Goal: Transaction & Acquisition: Purchase product/service

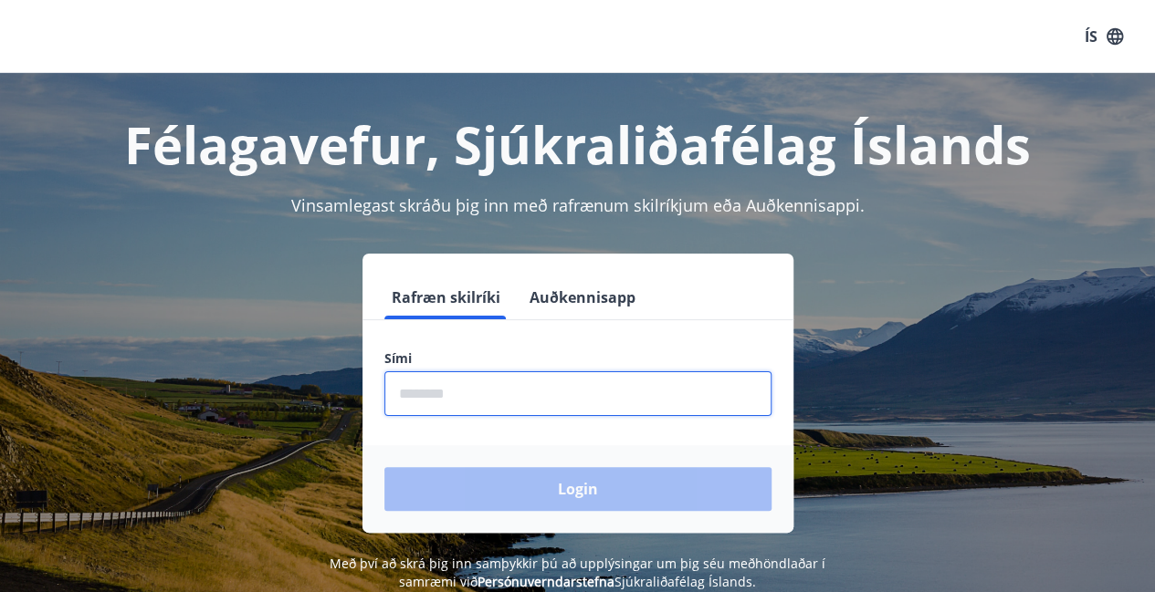
click at [489, 392] on input "phone" at bounding box center [577, 394] width 387 height 45
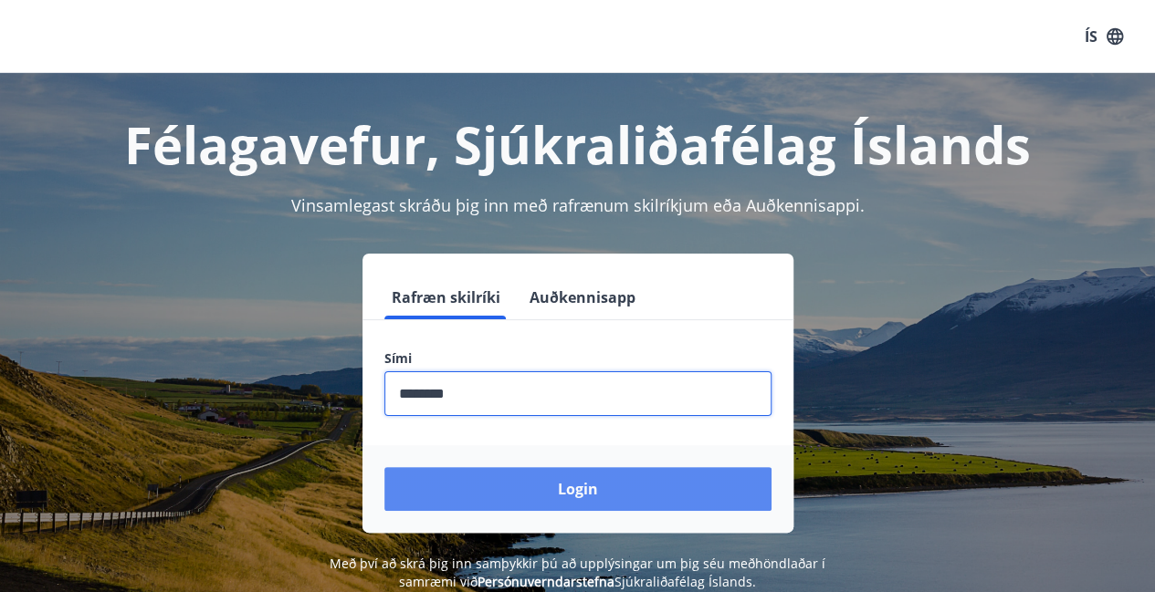
type input "********"
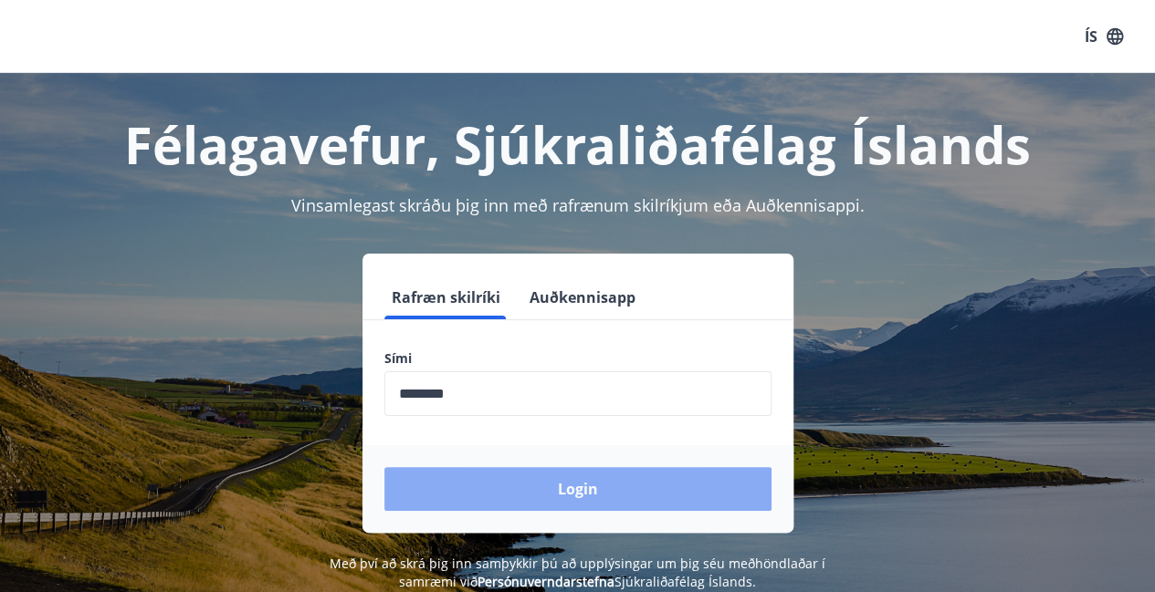
click at [524, 477] on button "Login" at bounding box center [577, 489] width 387 height 44
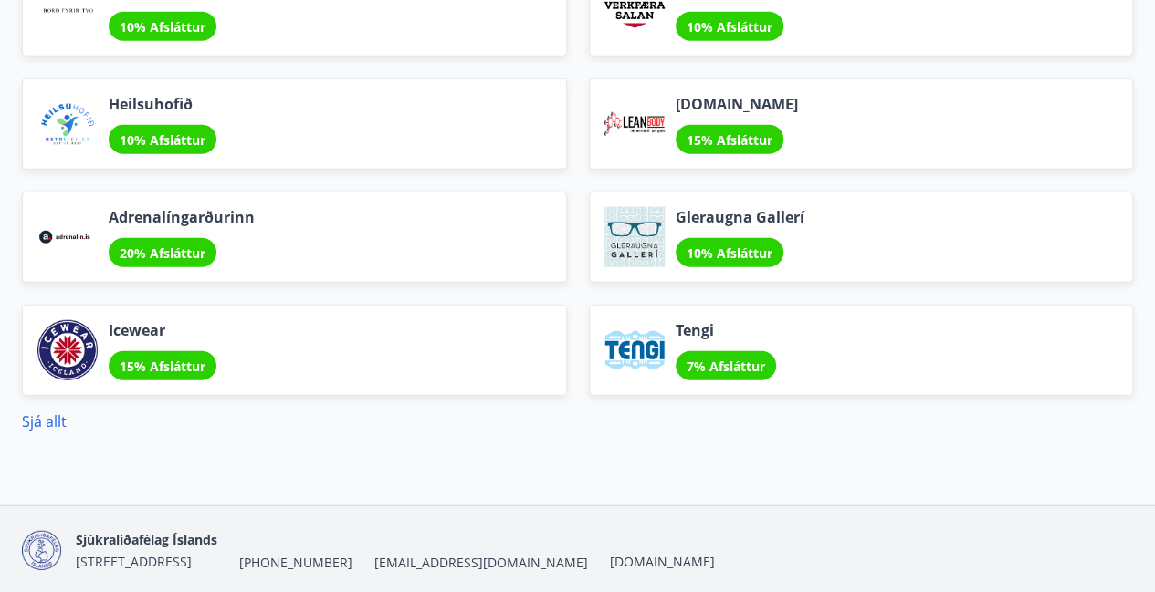
scroll to position [2190, 0]
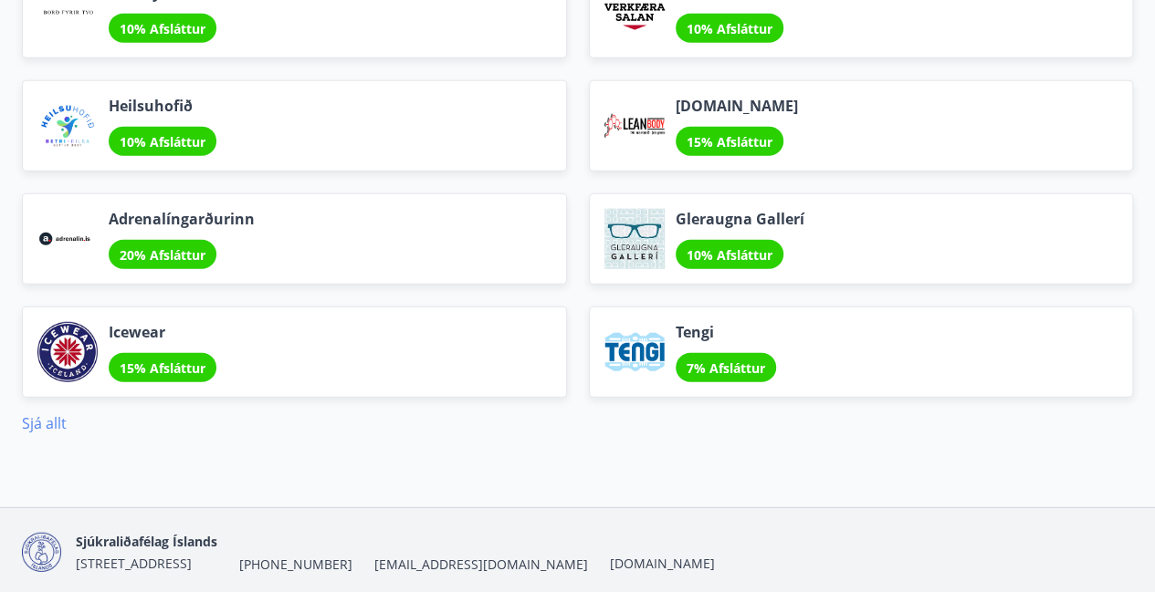
click at [47, 420] on link "Sjá allt" at bounding box center [44, 424] width 45 height 20
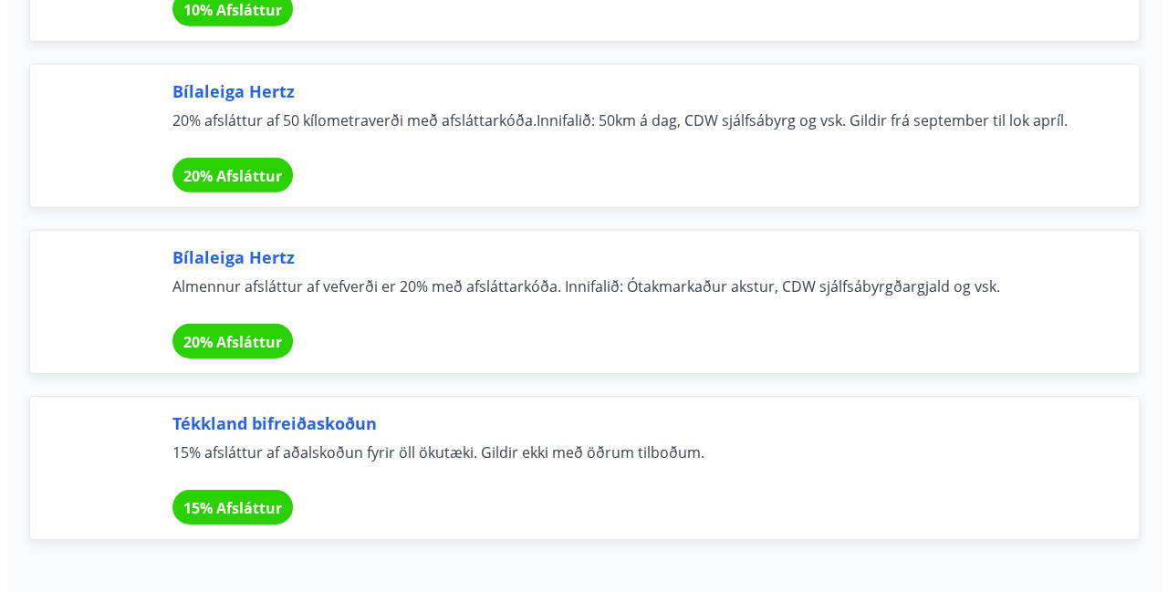
scroll to position [13071, 0]
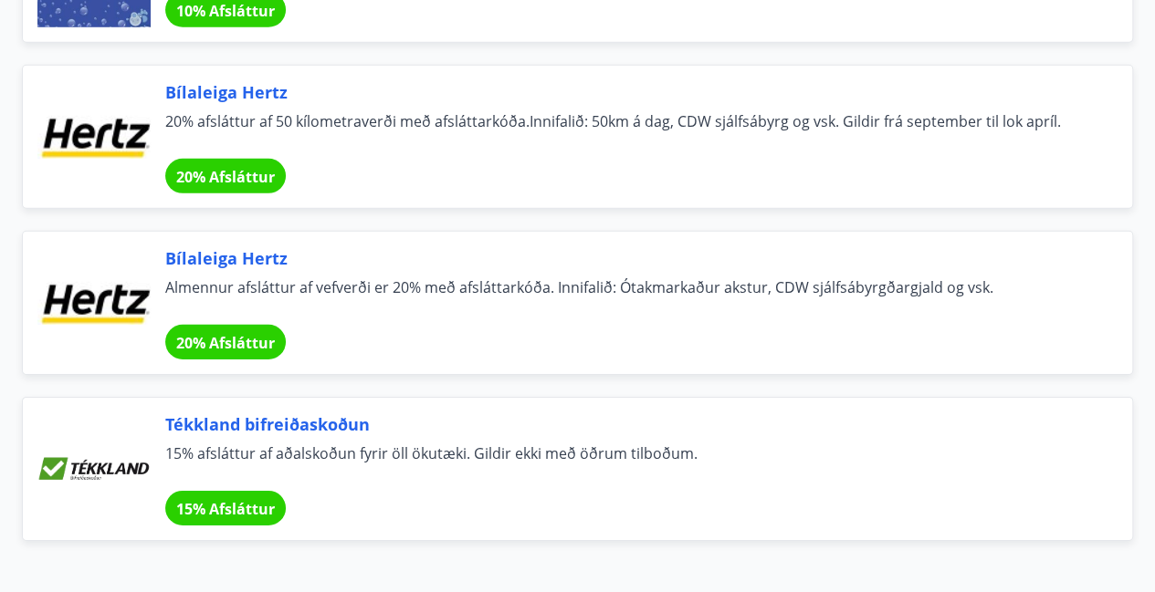
click at [214, 333] on span "20% Afsláttur" at bounding box center [225, 343] width 99 height 20
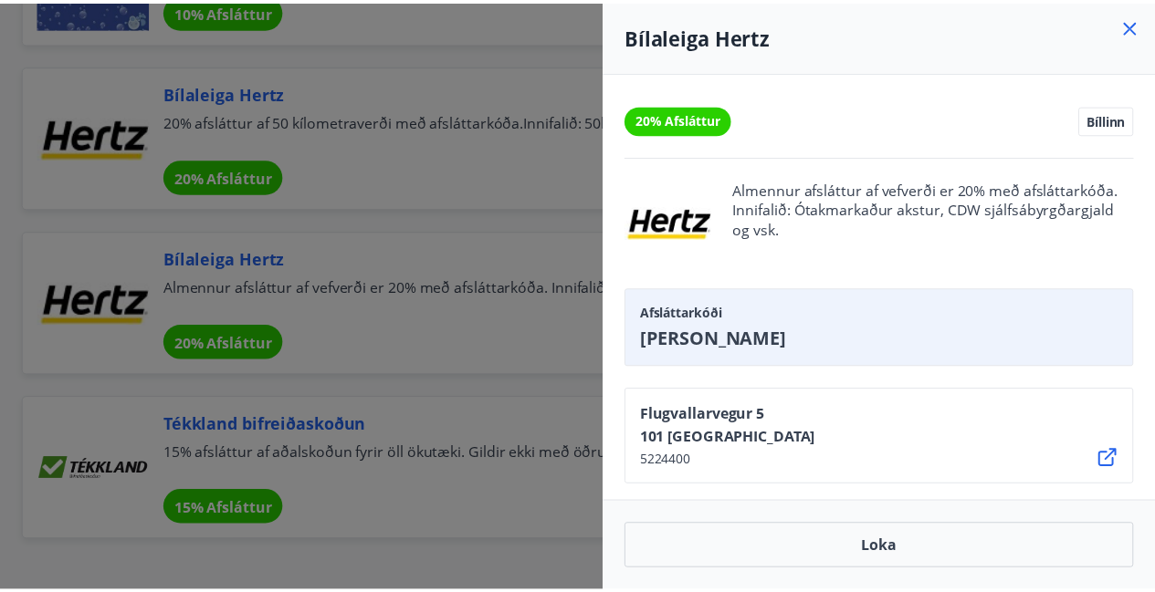
scroll to position [47, 0]
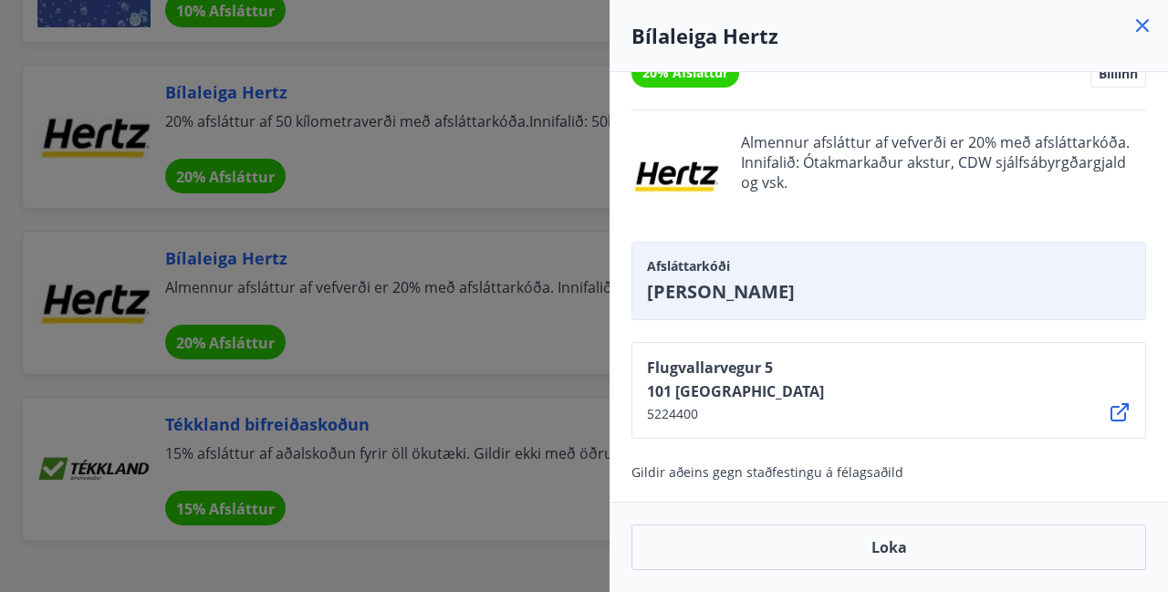
click at [1142, 22] on icon at bounding box center [1143, 26] width 22 height 22
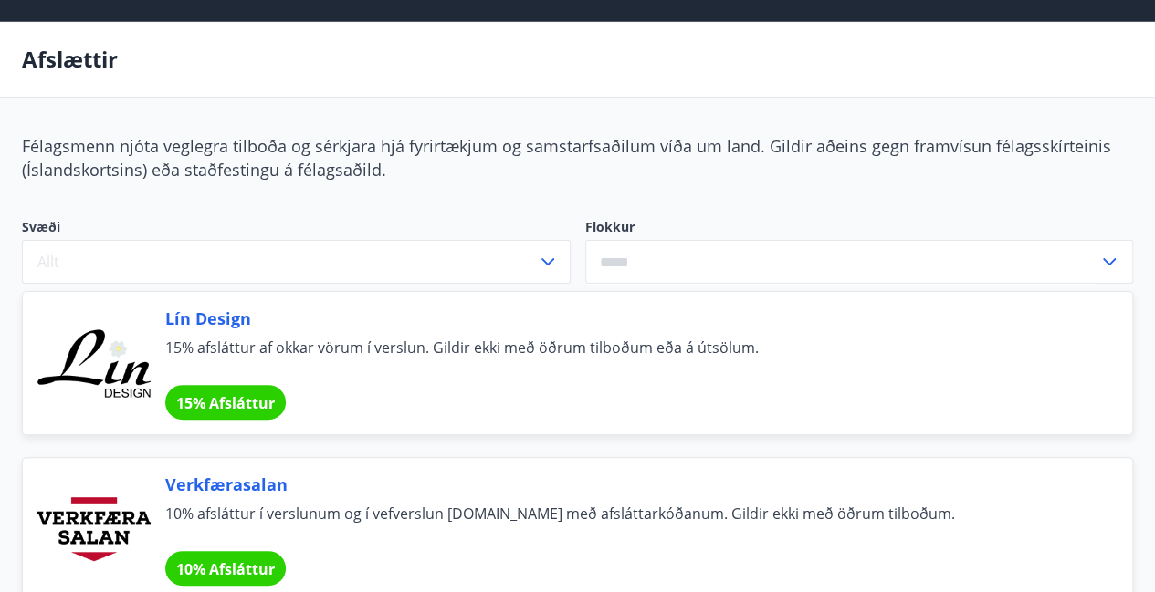
scroll to position [0, 0]
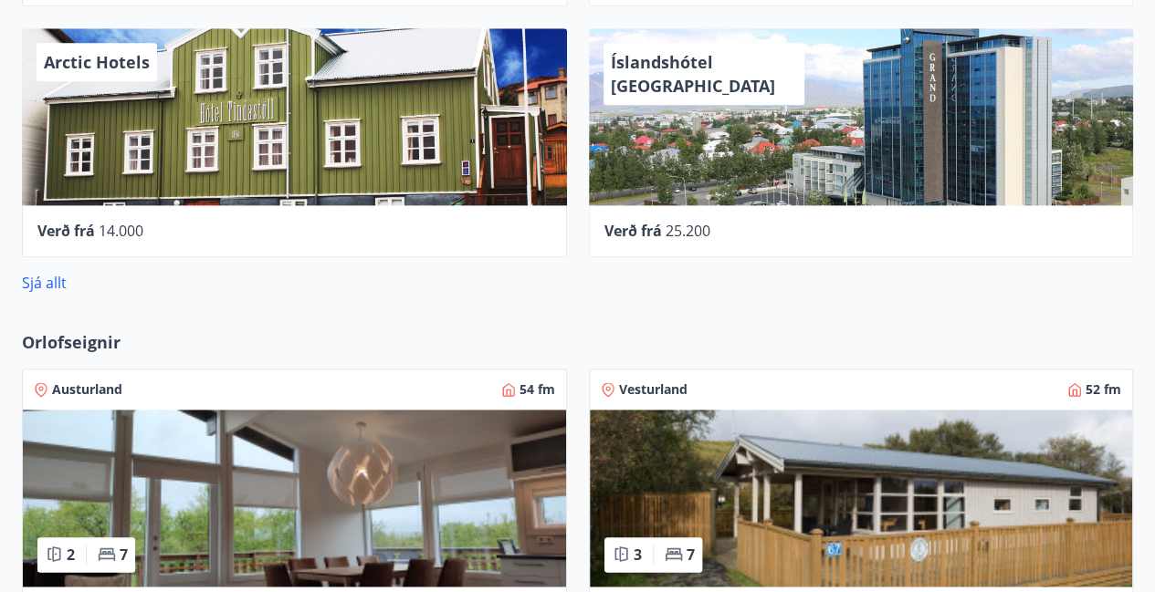
scroll to position [1010, 0]
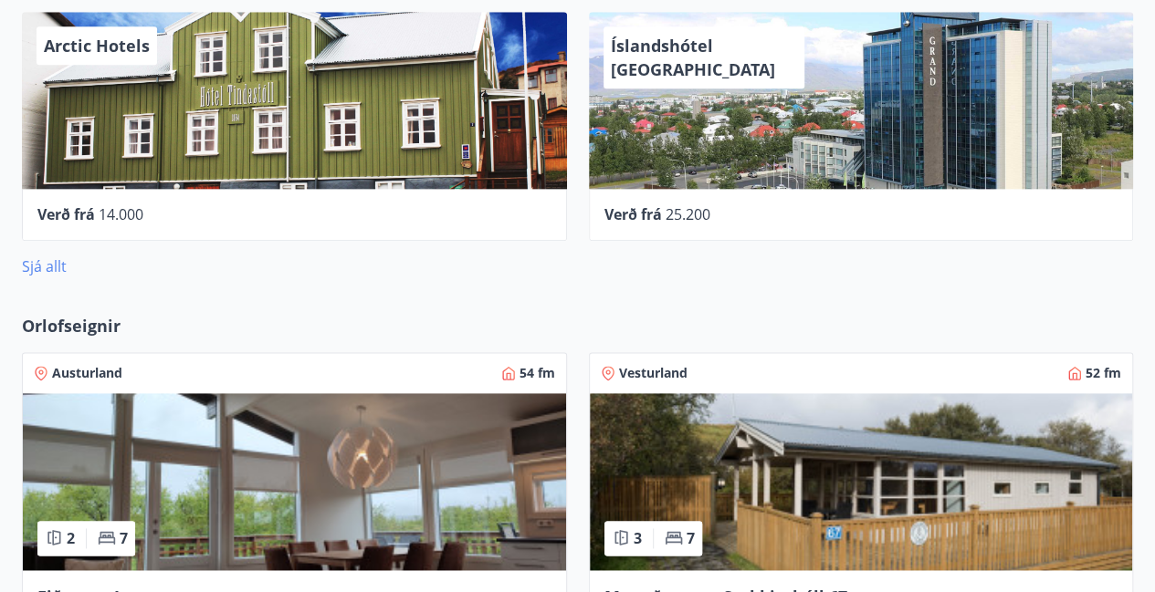
click at [58, 267] on link "Sjá allt" at bounding box center [44, 267] width 45 height 20
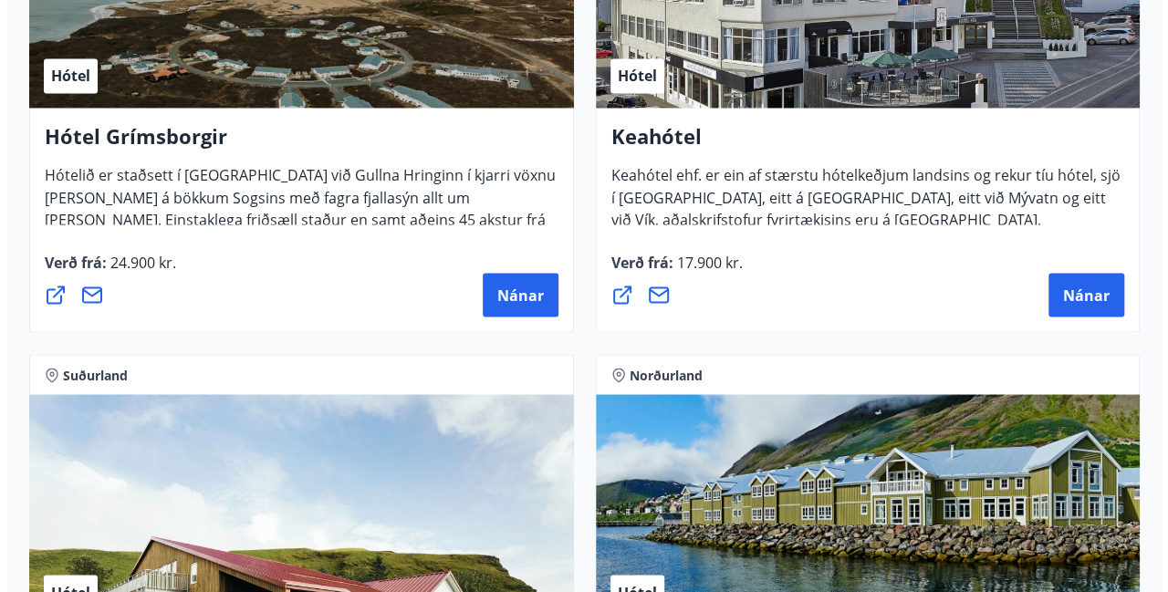
scroll to position [1563, 0]
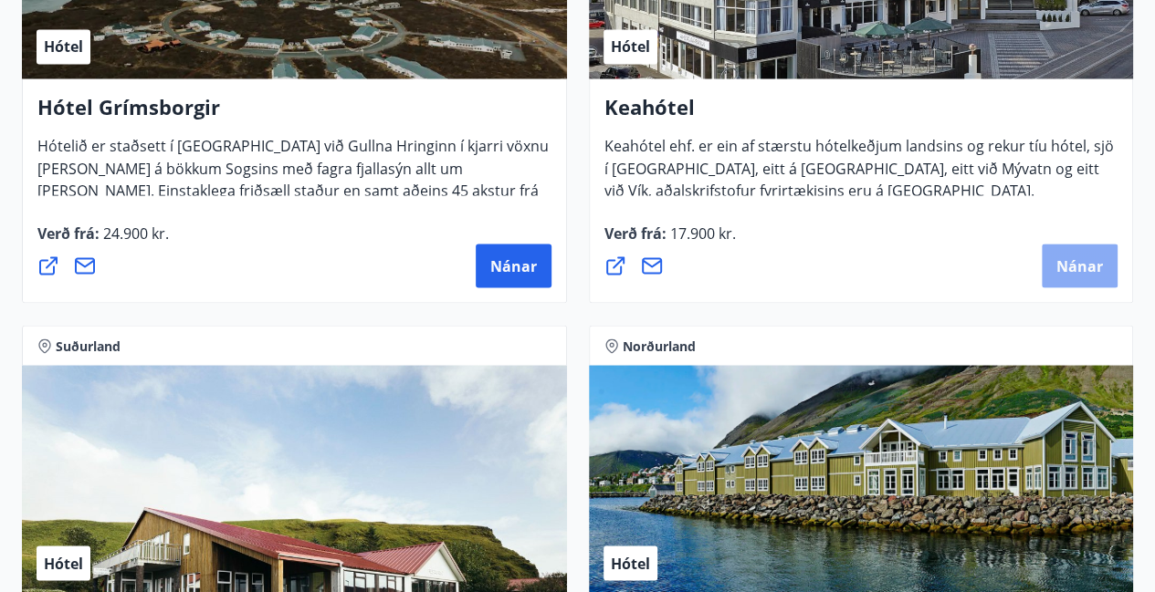
click at [1073, 262] on span "Nánar" at bounding box center [1079, 266] width 47 height 20
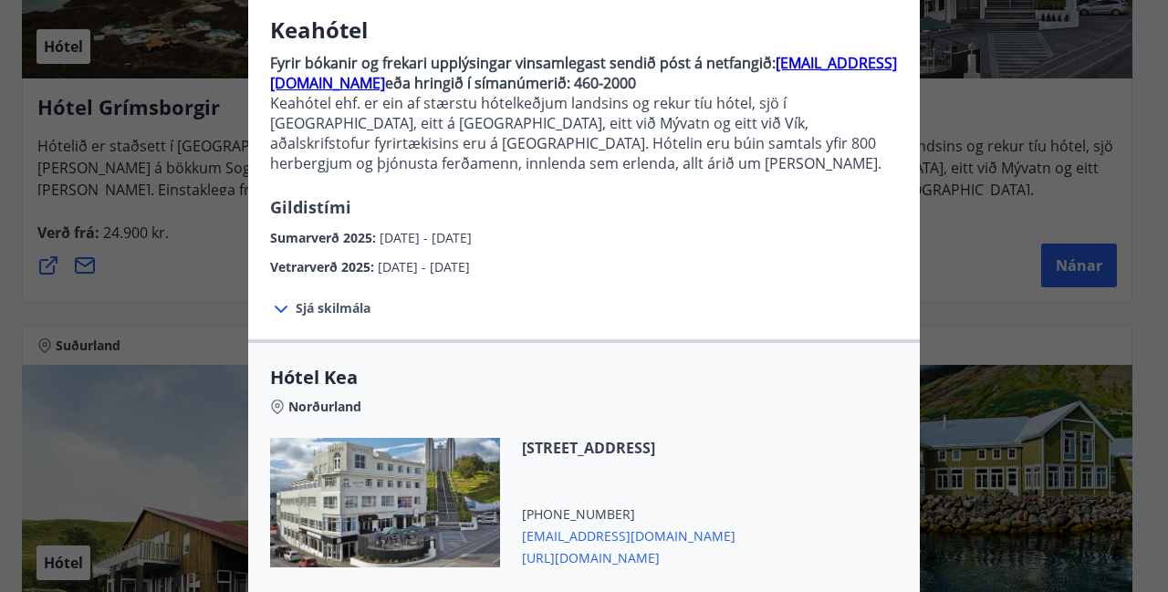
scroll to position [447, 0]
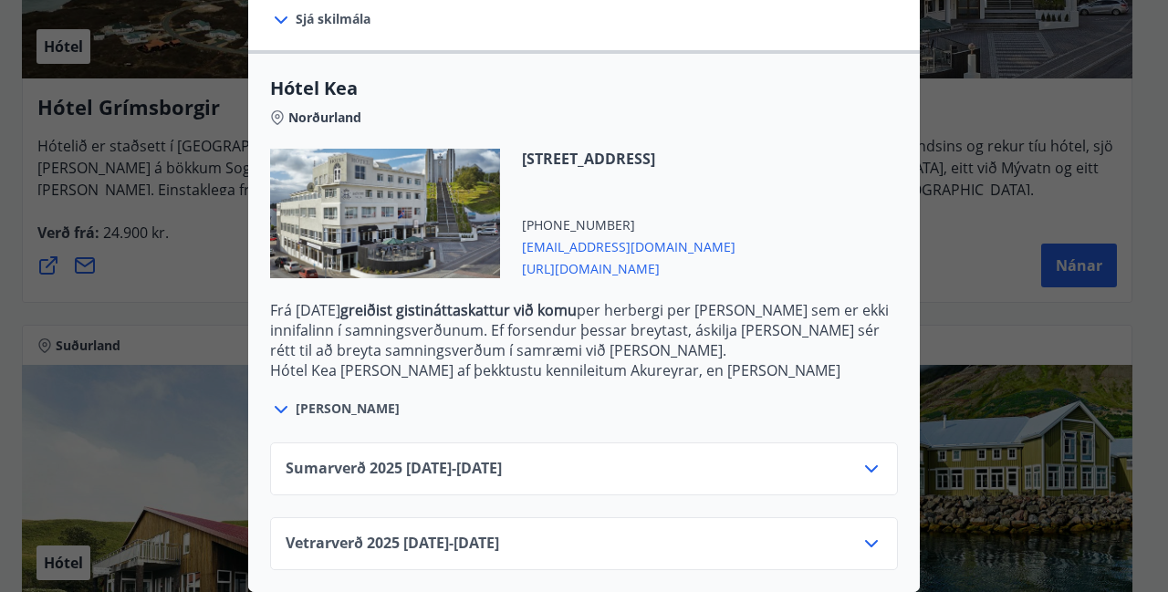
click at [865, 466] on icon at bounding box center [871, 469] width 13 height 7
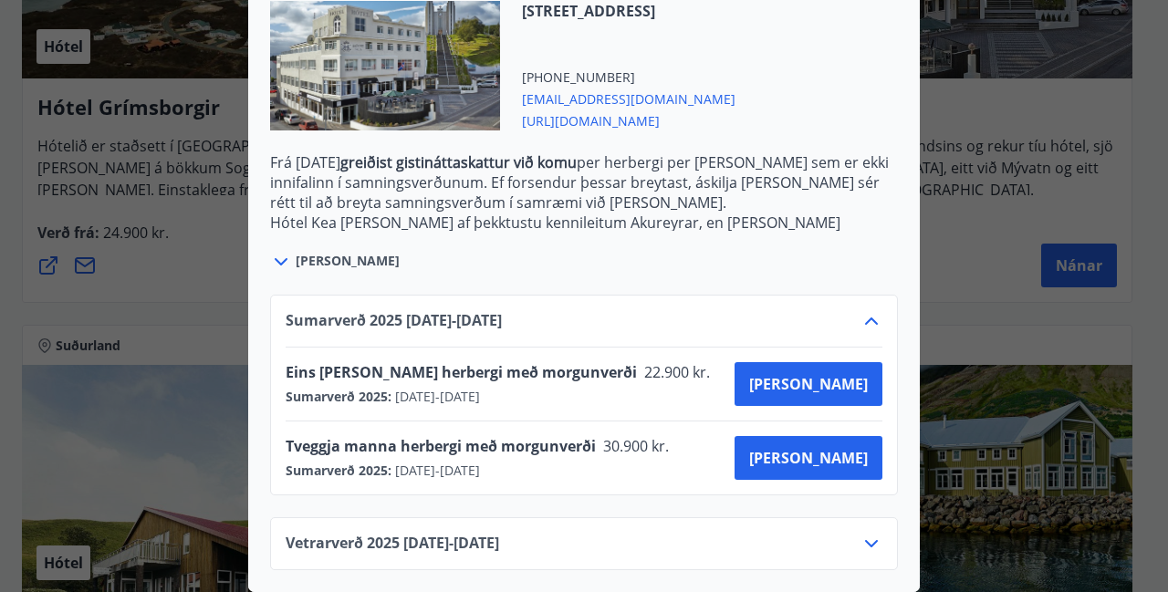
scroll to position [595, 0]
click at [836, 448] on span "Kaupa" at bounding box center [808, 458] width 119 height 20
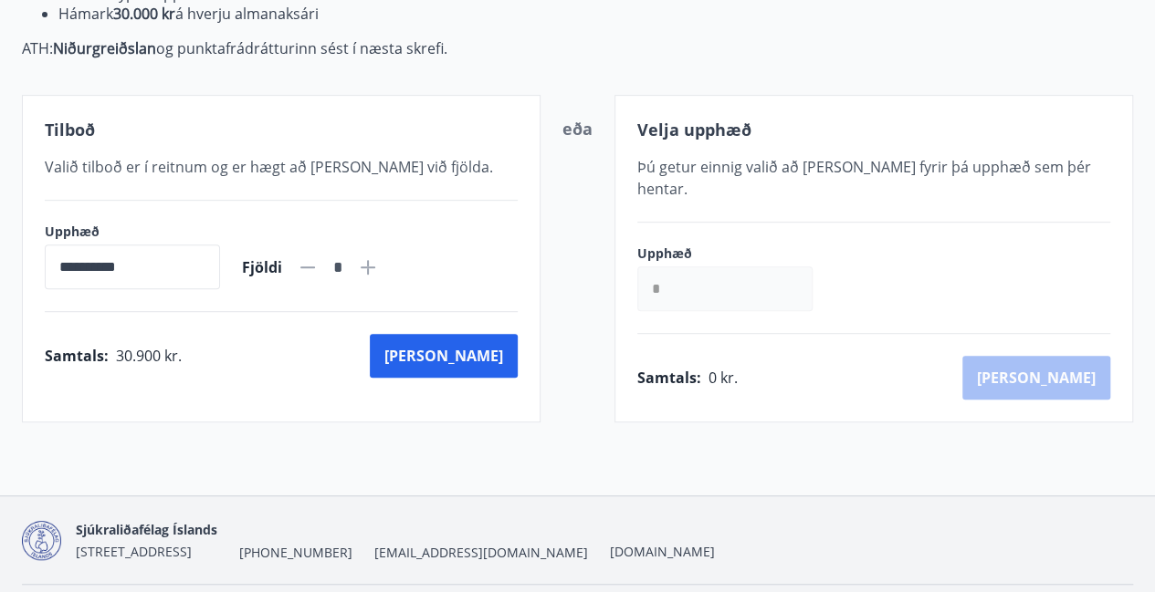
scroll to position [402, 0]
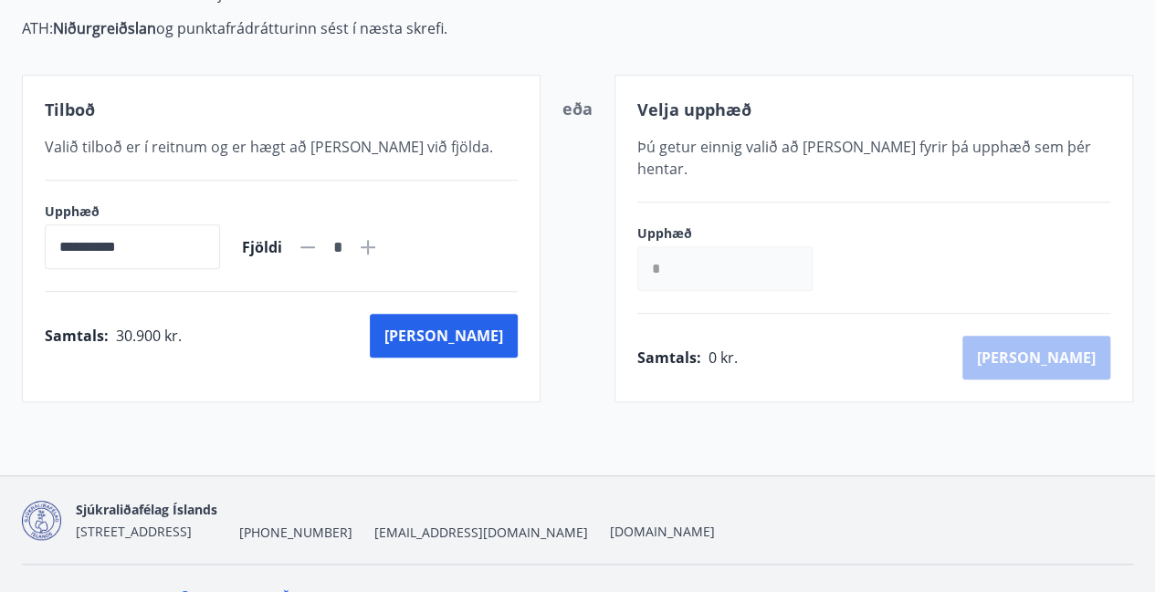
click at [379, 252] on icon at bounding box center [368, 247] width 22 height 22
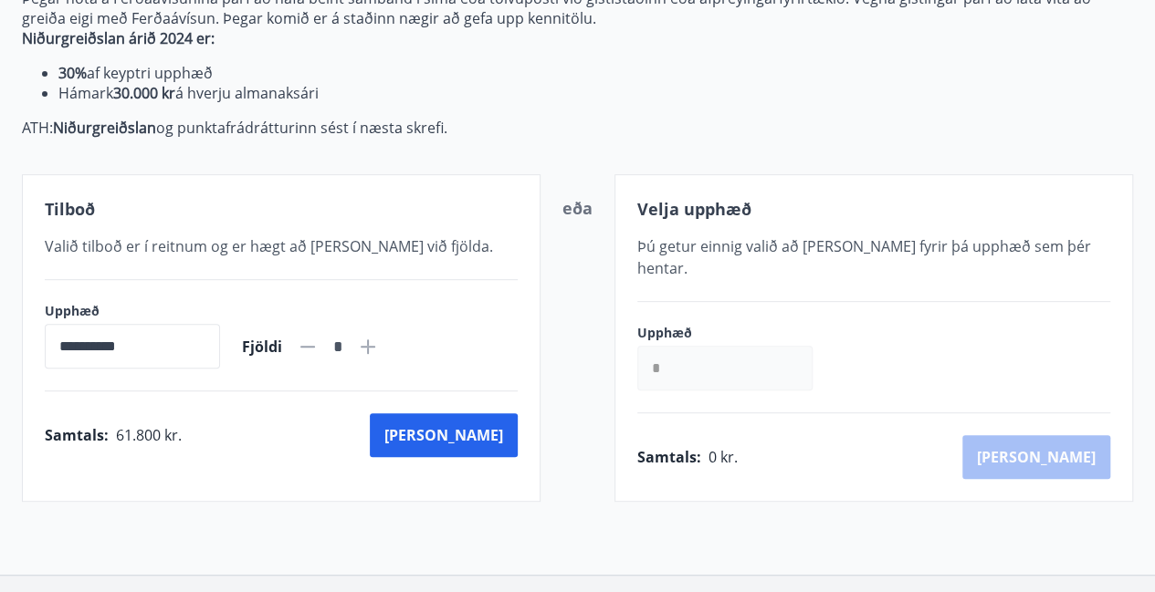
scroll to position [303, 0]
click at [680, 348] on input "*" at bounding box center [724, 367] width 175 height 45
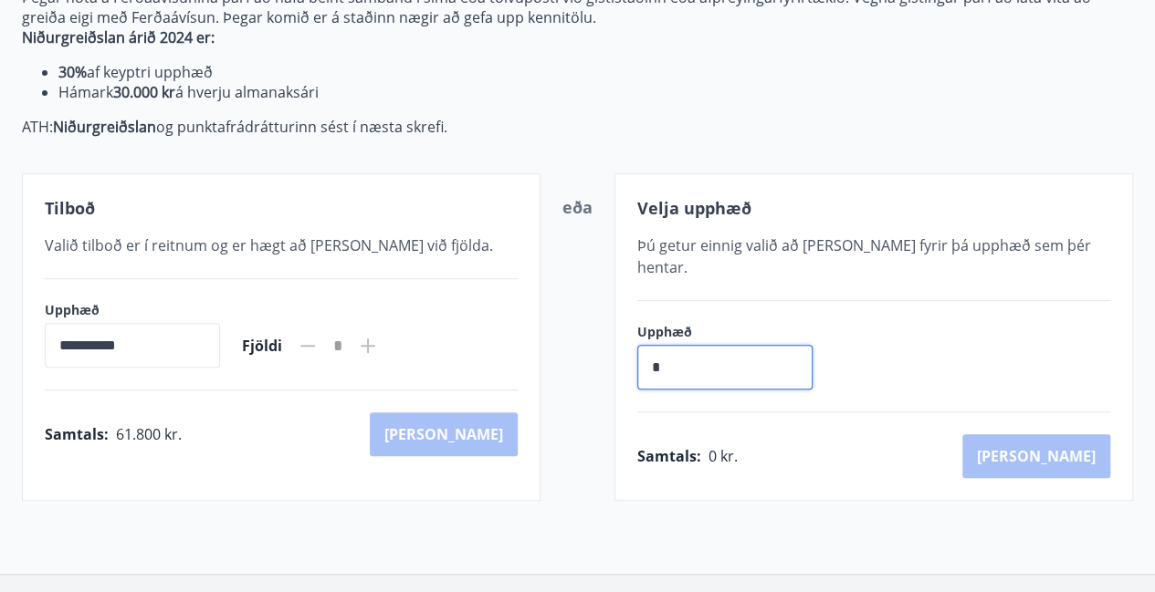
click at [319, 348] on icon at bounding box center [308, 346] width 22 height 22
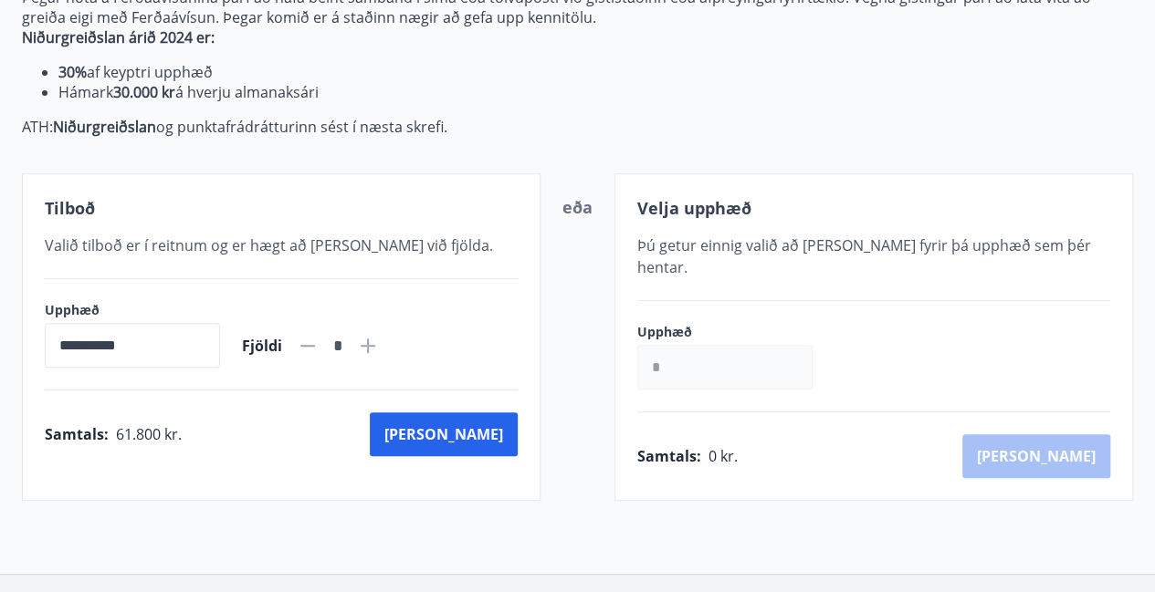
click at [319, 348] on icon at bounding box center [308, 346] width 22 height 22
type input "*"
click at [319, 348] on icon at bounding box center [308, 346] width 22 height 22
click at [696, 345] on input "*" at bounding box center [724, 367] width 175 height 45
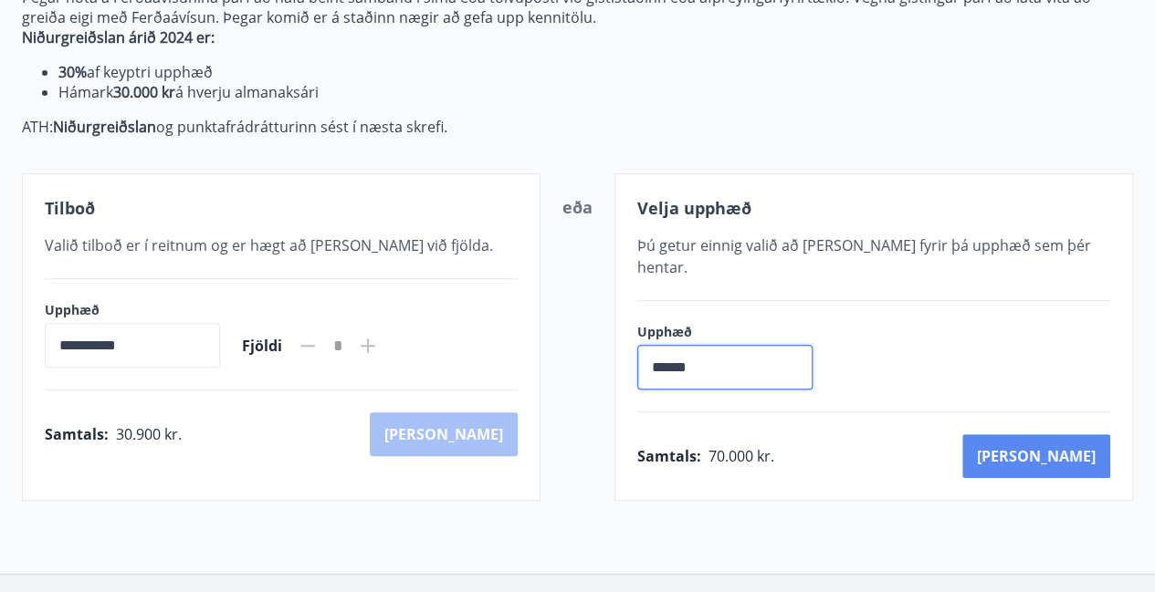
type input "******"
click at [1080, 441] on button "Kaup" at bounding box center [1036, 456] width 148 height 44
